Goal: Use online tool/utility: Utilize a website feature to perform a specific function

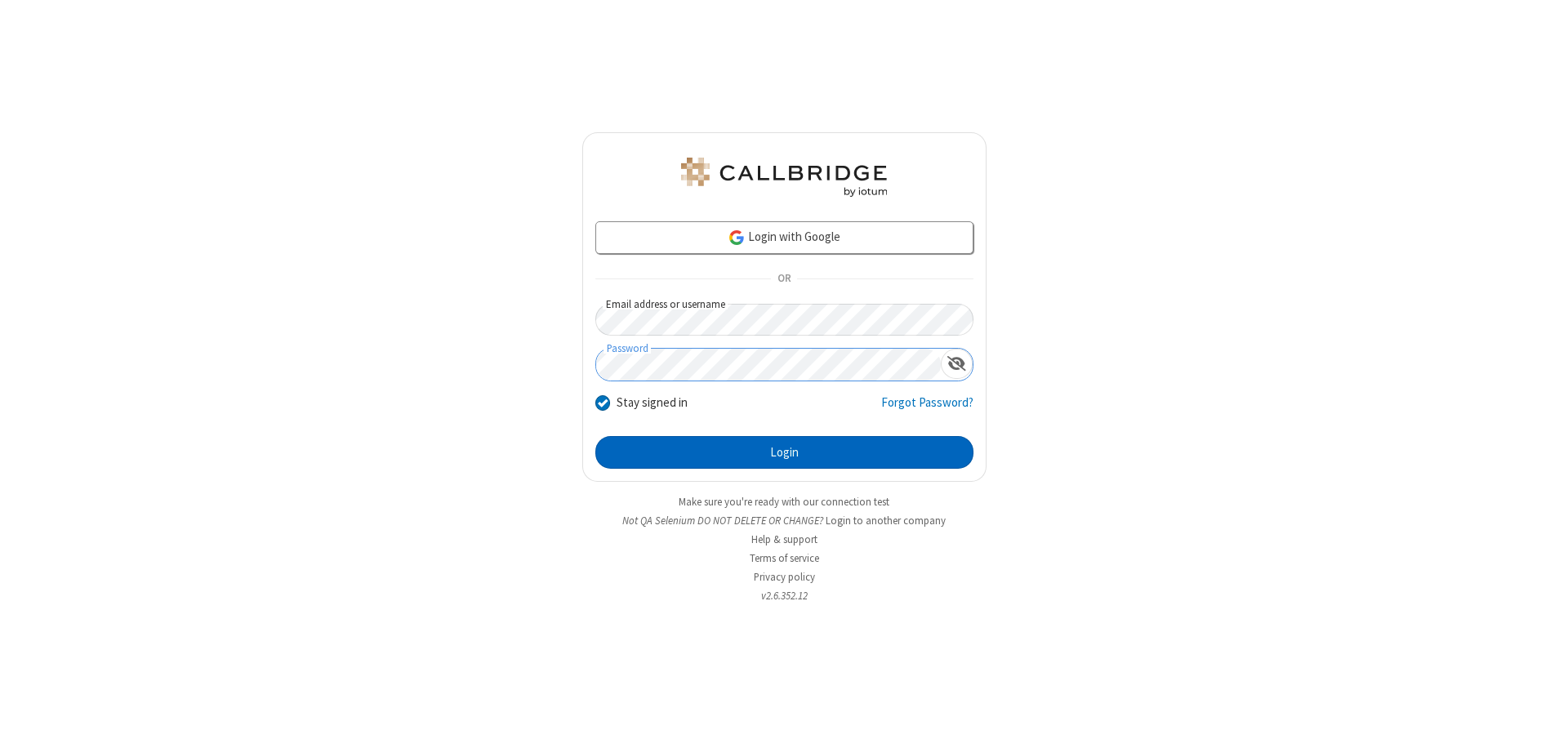
click at [784, 453] on button "Login" at bounding box center [784, 452] width 378 height 33
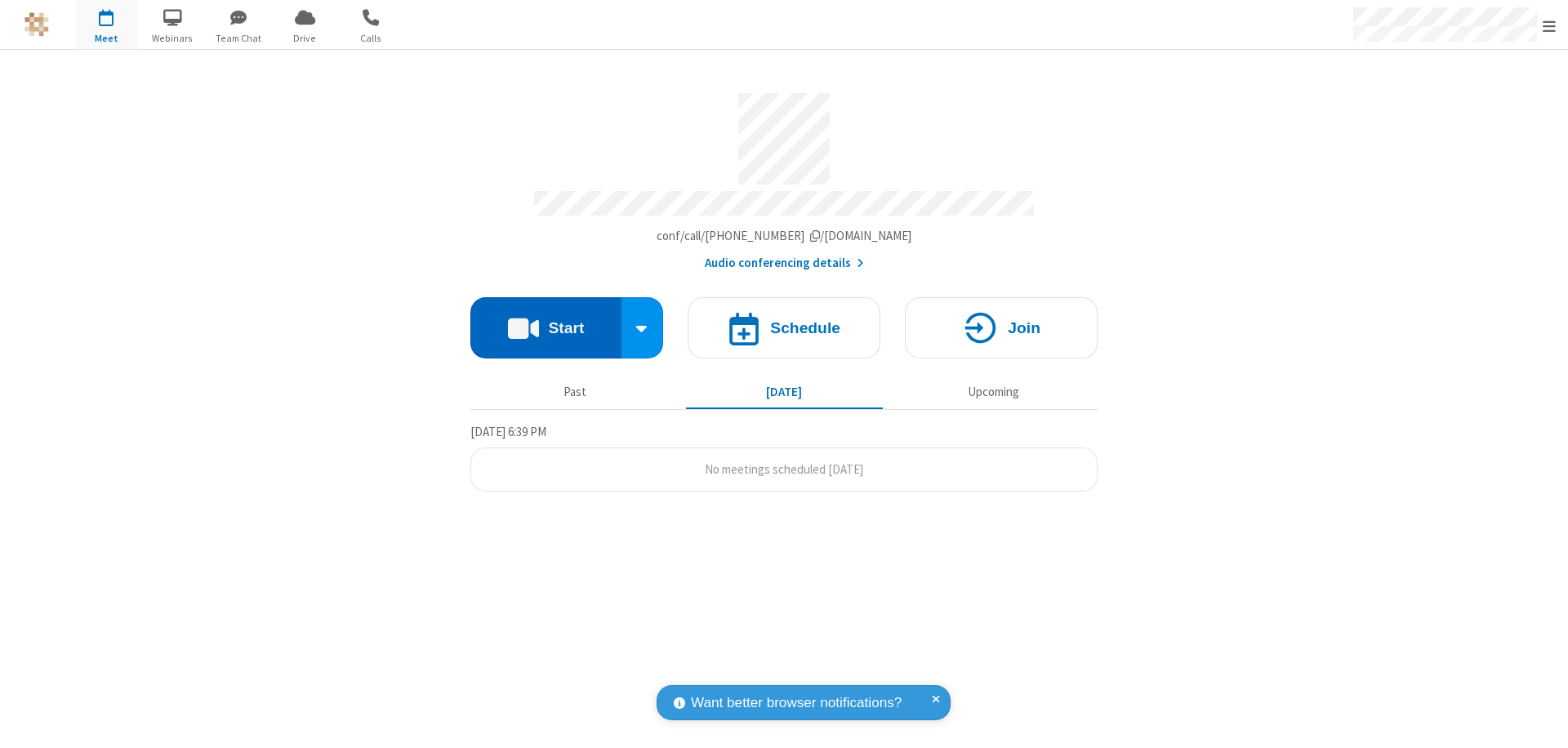
click at [546, 320] on button "Start" at bounding box center [546, 328] width 151 height 61
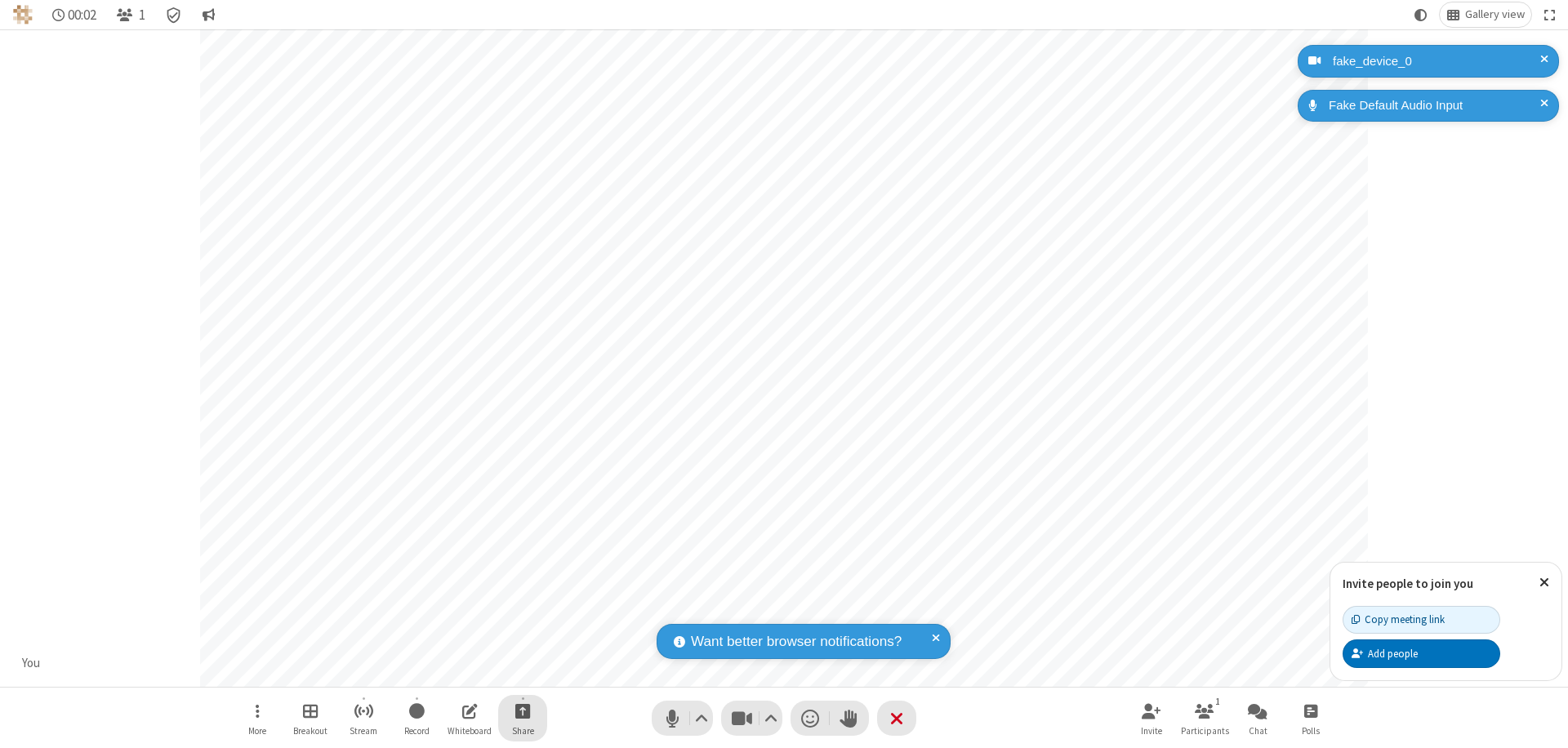
click at [523, 711] on span "Start sharing" at bounding box center [523, 711] width 16 height 20
click at [522, 611] on span "Share additional camera" at bounding box center [533, 614] width 121 height 14
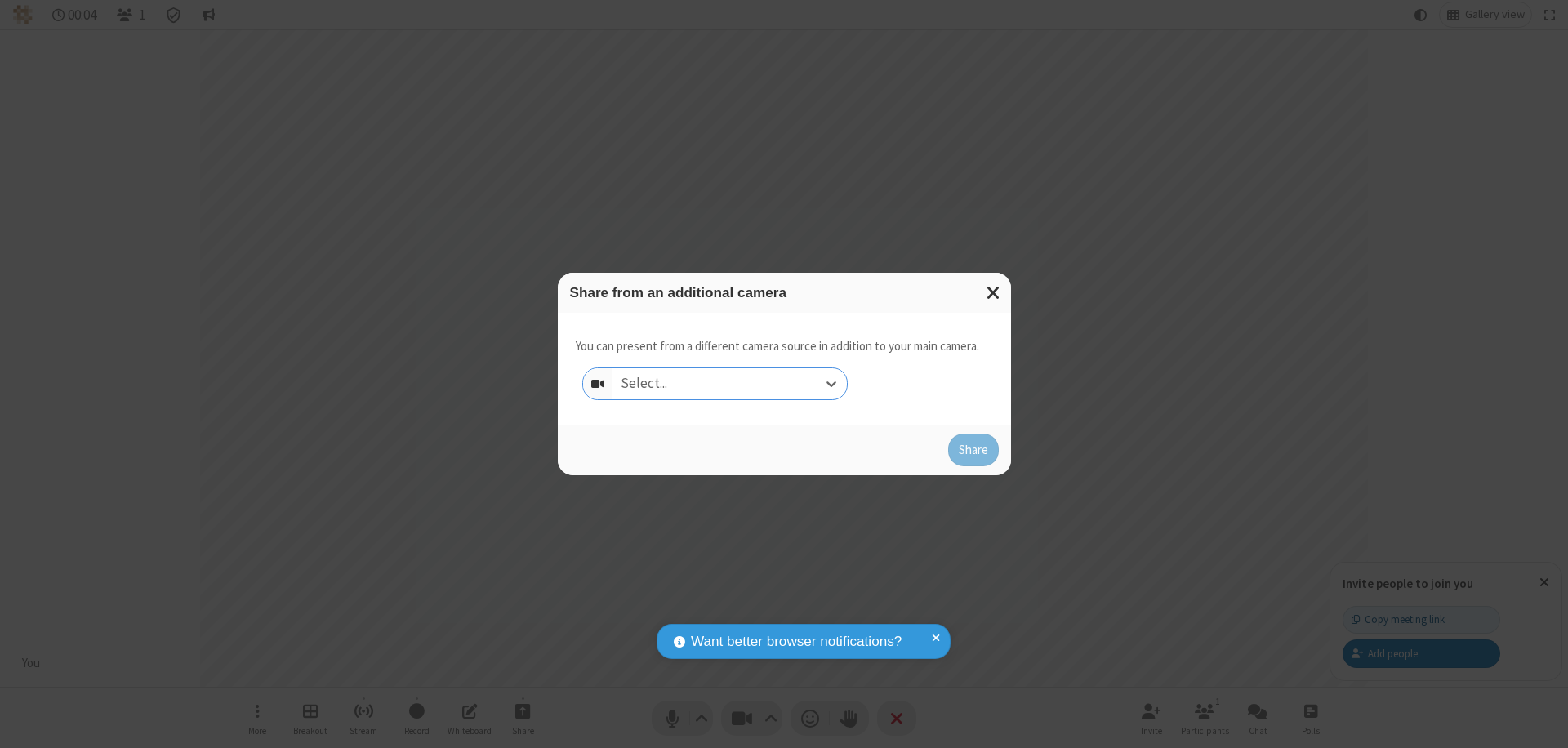
click at [729, 384] on div "Select..." at bounding box center [730, 383] width 235 height 31
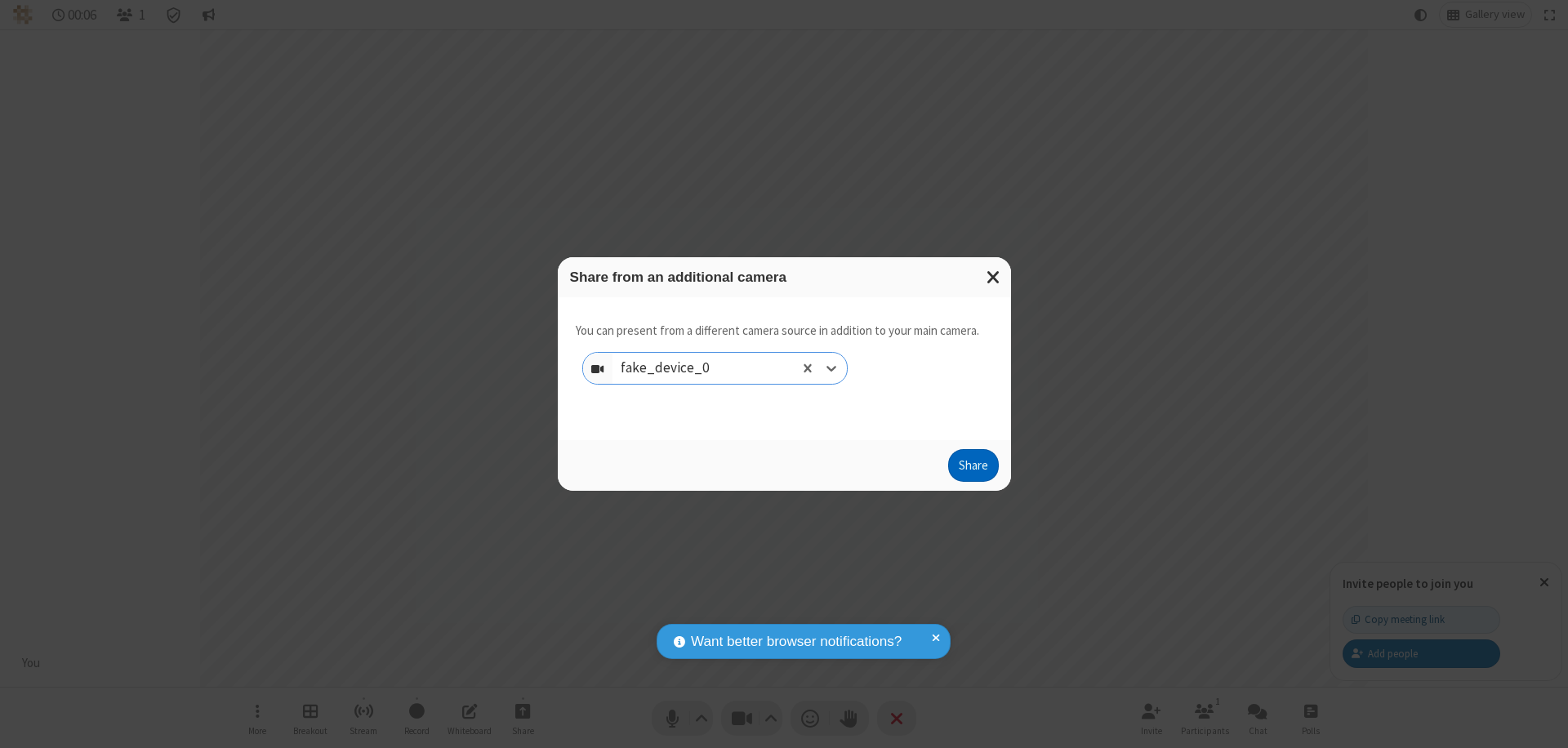
click at [973, 469] on button "Share" at bounding box center [974, 465] width 50 height 33
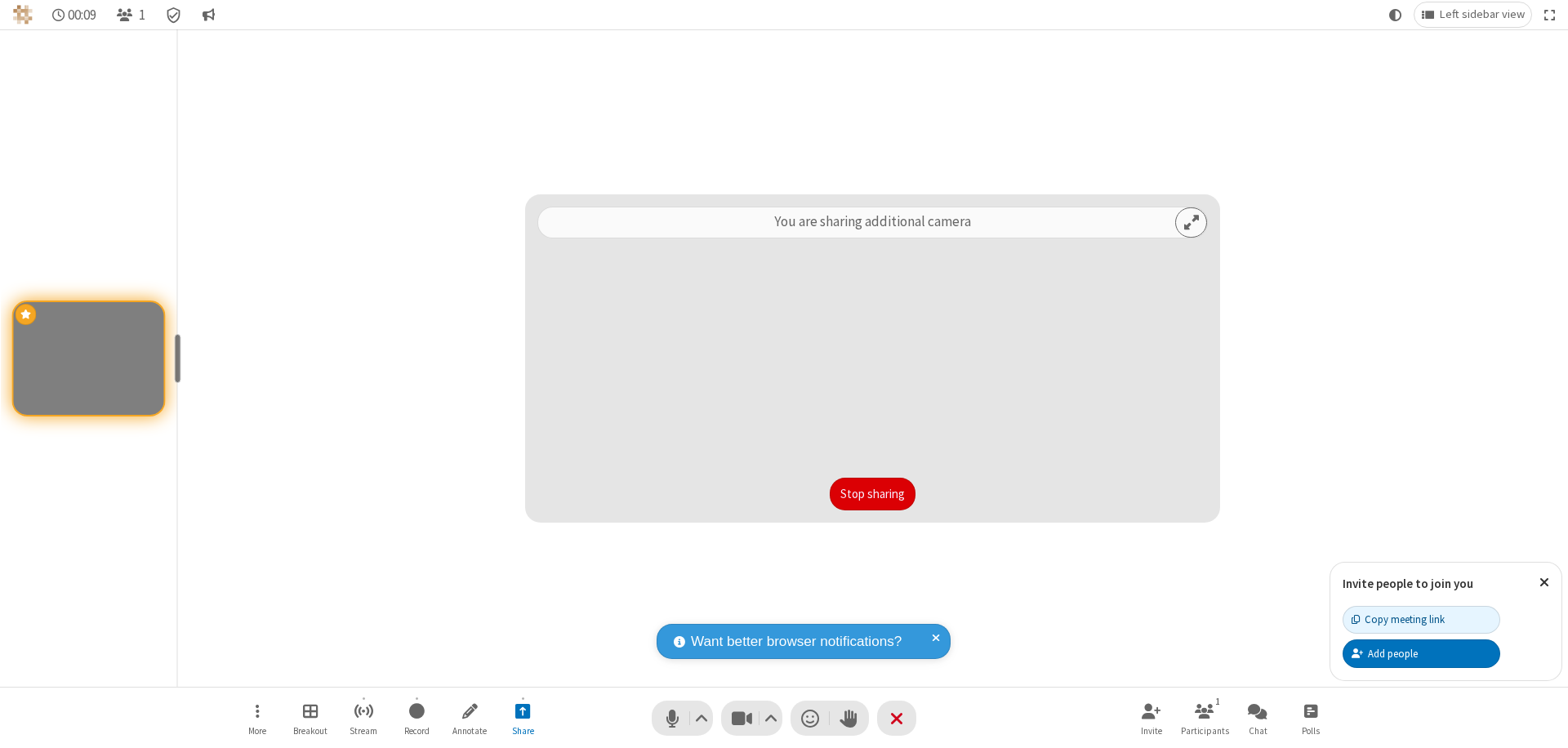
click at [872, 494] on button "Stop sharing" at bounding box center [873, 494] width 86 height 33
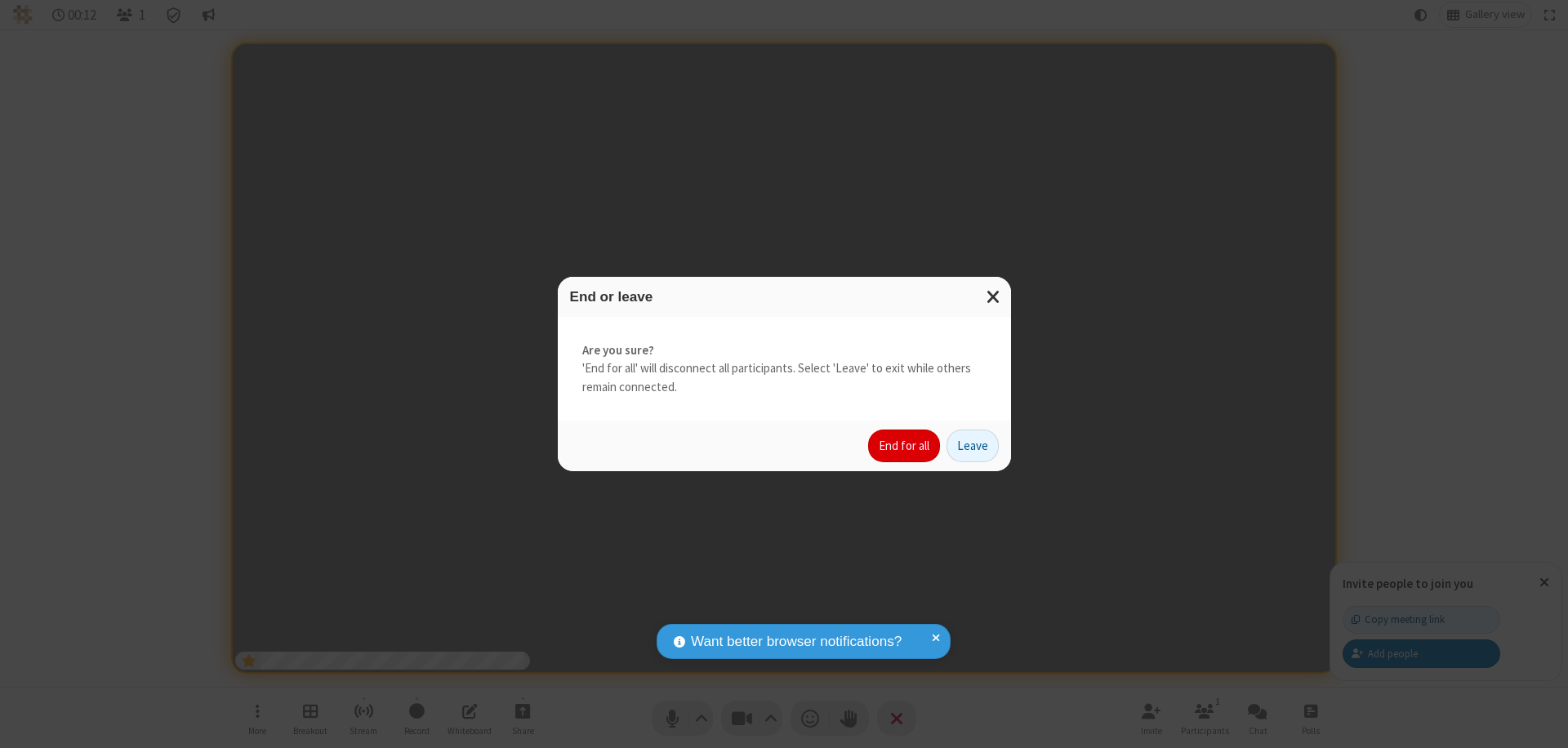
click at [905, 446] on button "End for all" at bounding box center [904, 445] width 72 height 33
